Goal: Task Accomplishment & Management: Manage account settings

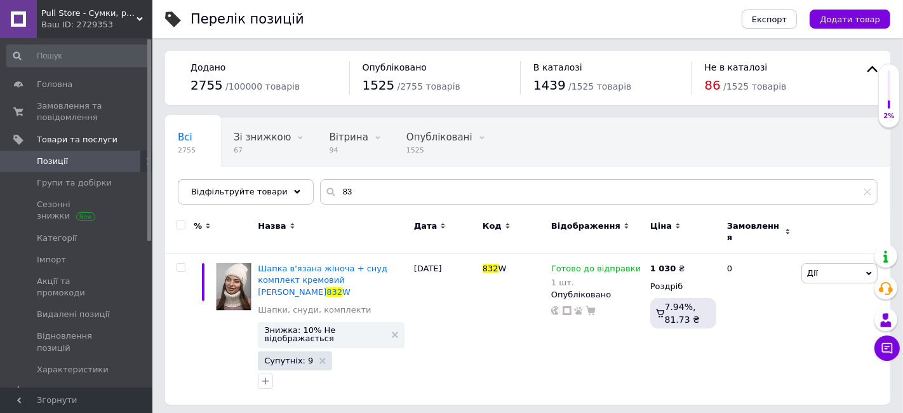
type input "8"
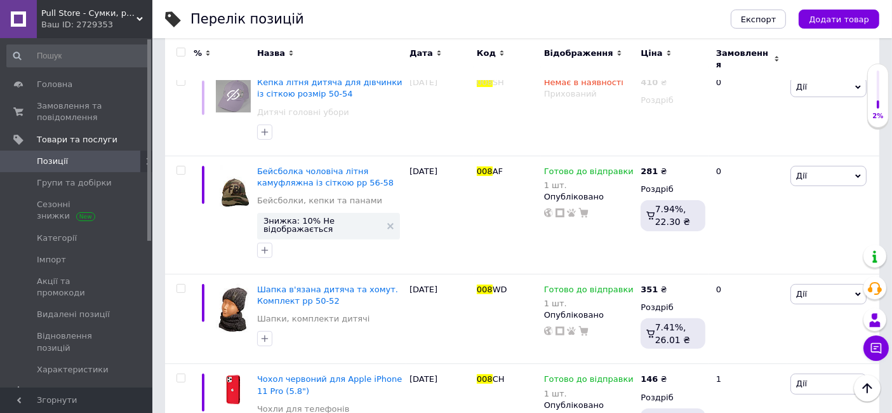
scroll to position [380, 0]
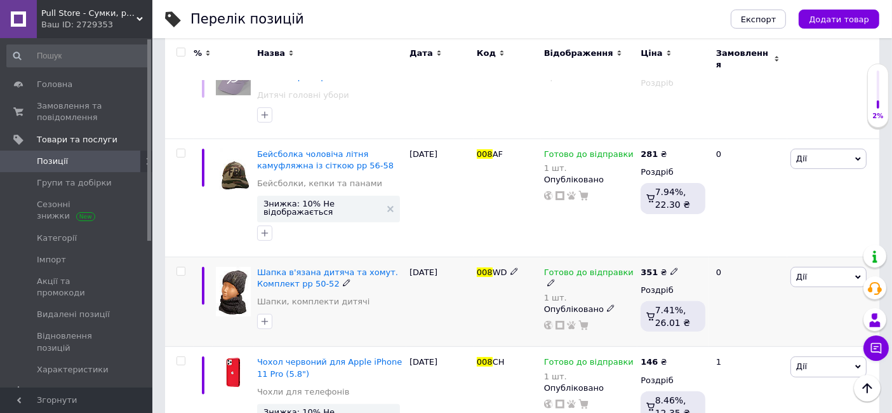
type input "008"
click at [555, 279] on icon at bounding box center [551, 283] width 8 height 8
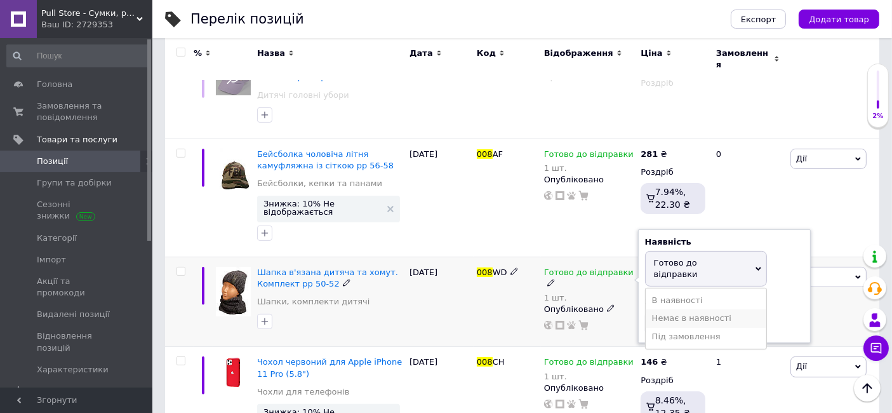
click at [655, 309] on li "Немає в наявності" at bounding box center [706, 318] width 121 height 18
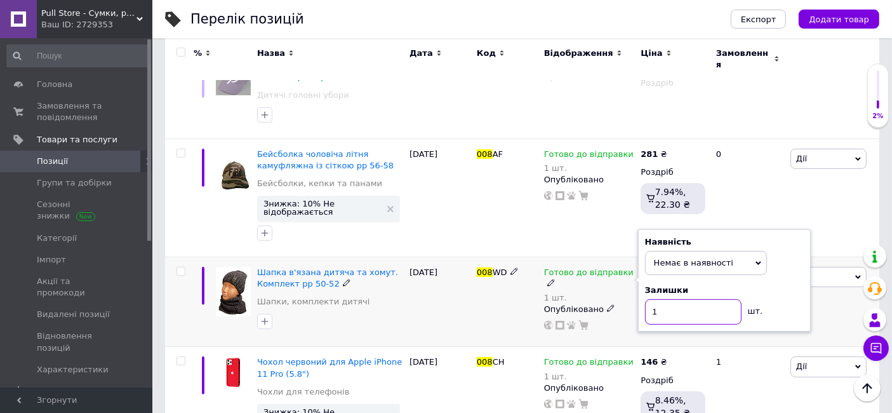
click at [665, 299] on input "1" at bounding box center [693, 311] width 97 height 25
type input "0"
click at [470, 297] on div "[DATE]" at bounding box center [439, 301] width 67 height 90
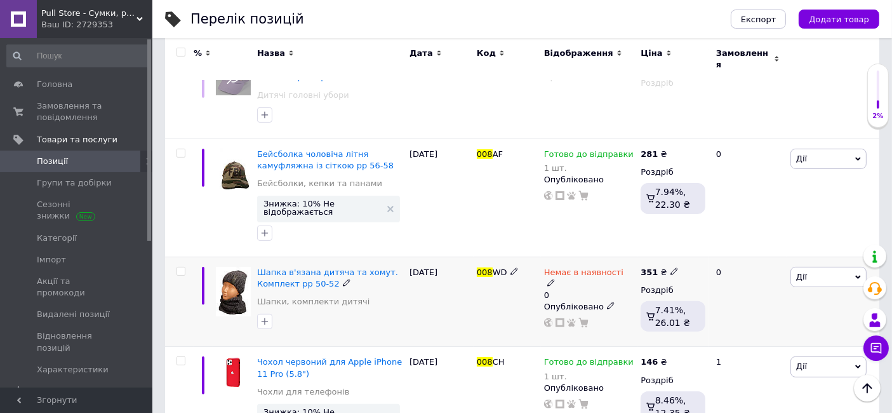
click at [470, 297] on div "[DATE]" at bounding box center [439, 301] width 67 height 90
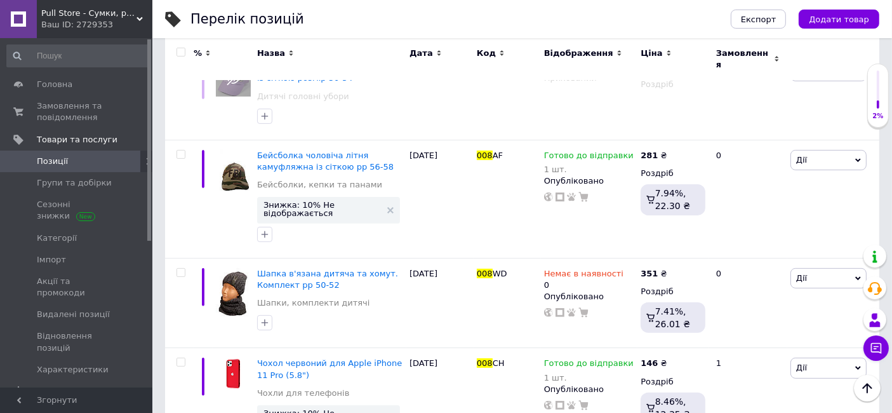
scroll to position [0, 0]
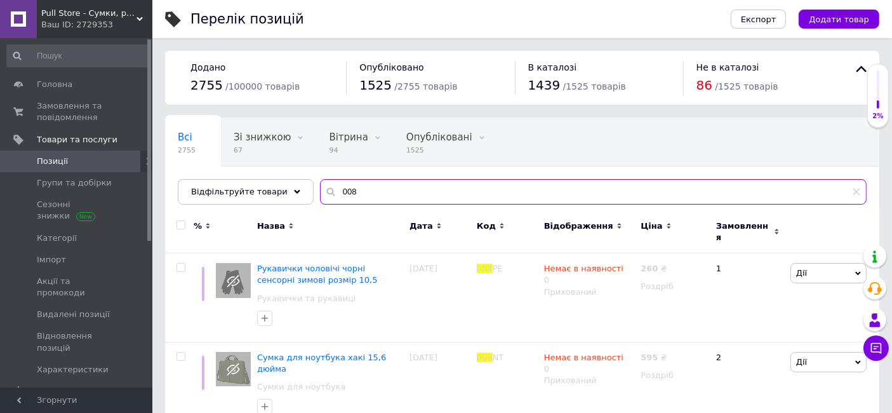
drag, startPoint x: 357, startPoint y: 189, endPoint x: 310, endPoint y: 190, distance: 46.4
click at [320, 190] on div "008" at bounding box center [593, 191] width 547 height 25
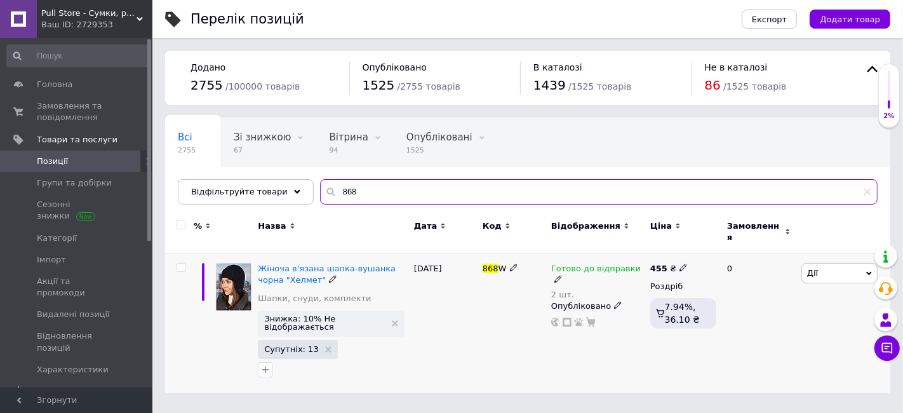
type input "868"
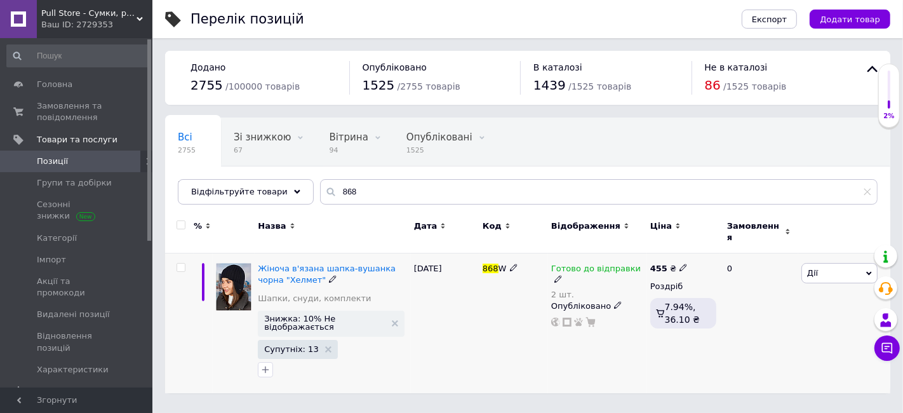
click at [553, 290] on div "2 шт." at bounding box center [597, 295] width 93 height 10
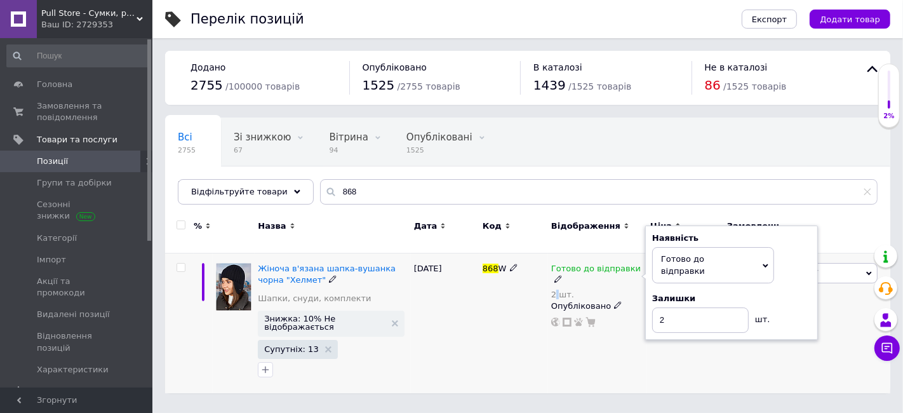
click at [553, 290] on div "2 шт." at bounding box center [597, 295] width 93 height 10
click at [671, 307] on input "2" at bounding box center [700, 319] width 97 height 25
type input "1"
click at [456, 291] on div "[DATE]" at bounding box center [445, 323] width 69 height 140
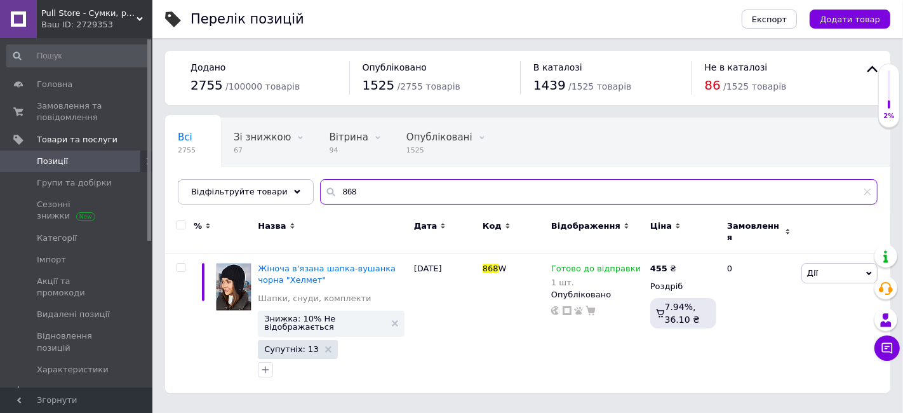
drag, startPoint x: 356, startPoint y: 185, endPoint x: 317, endPoint y: 190, distance: 39.8
click at [320, 190] on div "868" at bounding box center [598, 191] width 557 height 25
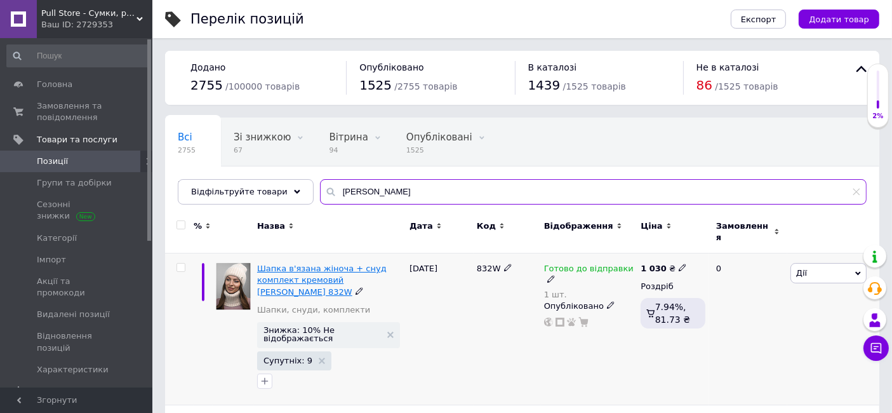
type input "[PERSON_NAME]"
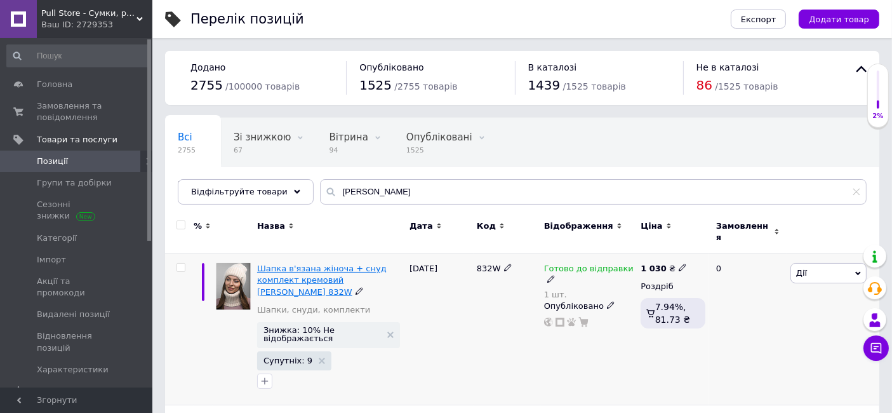
click at [323, 263] on span "Шапка в'язана жіноча + снуд комплект кремовий [PERSON_NAME] 832W" at bounding box center [322, 279] width 130 height 32
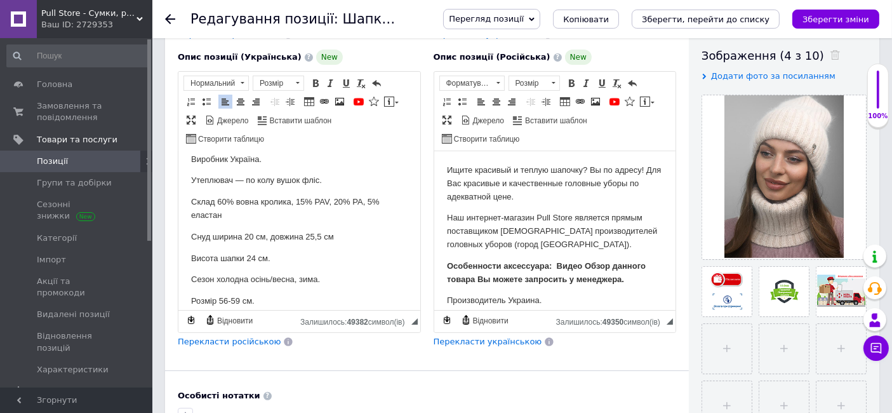
scroll to position [130, 0]
click at [43, 163] on span "Позиції" at bounding box center [52, 161] width 31 height 11
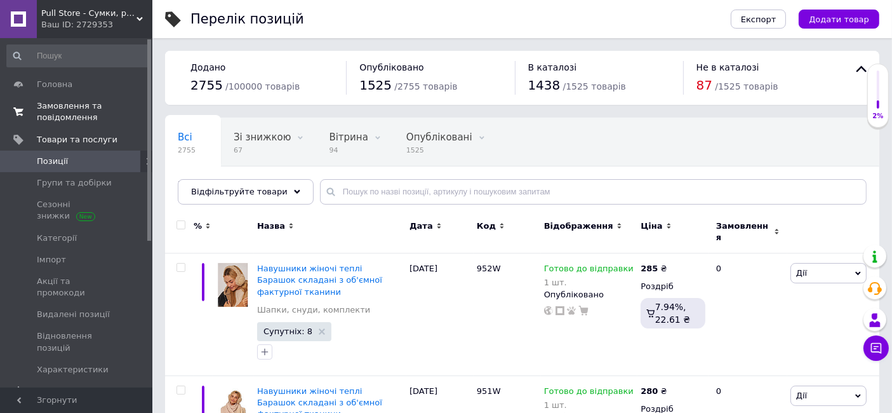
click at [58, 103] on span "Замовлення та повідомлення" at bounding box center [77, 111] width 81 height 23
